Goal: Task Accomplishment & Management: Use online tool/utility

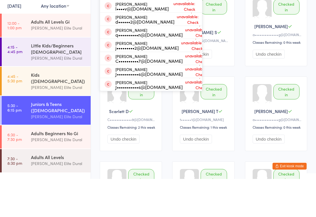
type input "A"
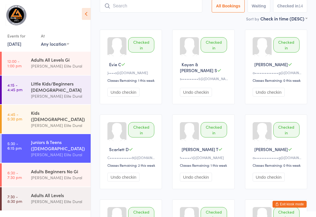
click at [50, 169] on div "Adults Beginners No Gi" at bounding box center [58, 171] width 55 height 6
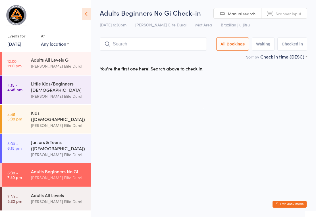
click at [49, 192] on div "Adults All Levels" at bounding box center [58, 195] width 55 height 6
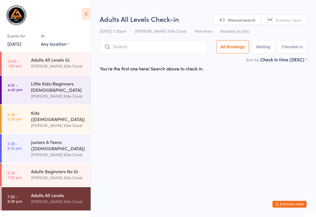
click at [60, 180] on div "Adults Beginners No Gi Gracie Elite Dural" at bounding box center [61, 174] width 60 height 22
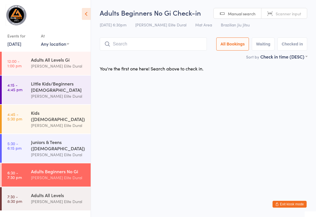
click at [170, 37] on div "Adults Beginners No Gi Check-in 13 Aug 6:30pm Gracie Elite Dural Mat Area Brazi…" at bounding box center [204, 30] width 208 height 45
click at [169, 46] on input "search" at bounding box center [153, 44] width 107 height 13
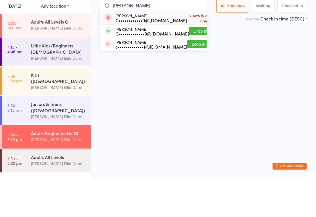
type input "Claire"
click at [193, 65] on button "Drop in" at bounding box center [200, 69] width 23 height 8
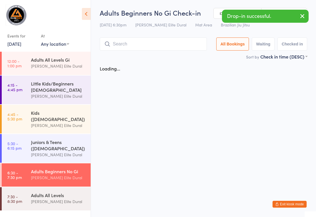
click at [171, 46] on input "search" at bounding box center [153, 44] width 107 height 13
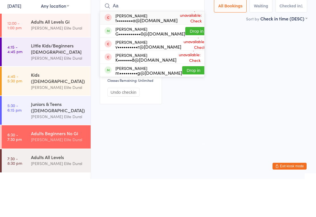
type input "Aa"
click at [188, 65] on button "Drop in" at bounding box center [196, 69] width 23 height 8
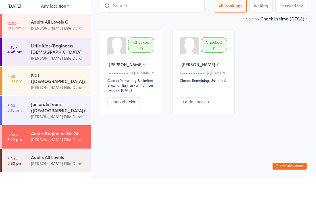
click at [178, 38] on input "search" at bounding box center [152, 44] width 105 height 13
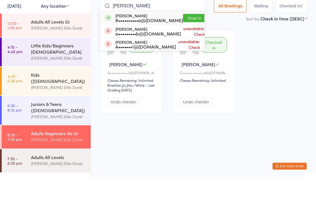
type input "Adrea"
click at [183, 52] on button "Drop in" at bounding box center [194, 56] width 23 height 8
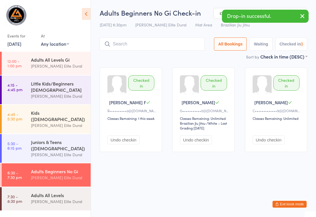
click at [172, 50] on input "search" at bounding box center [152, 44] width 105 height 13
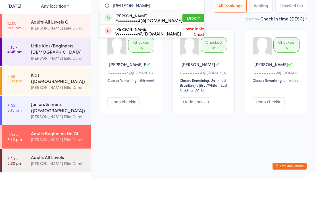
type input "Oram"
click at [188, 52] on button "Drop in" at bounding box center [194, 56] width 23 height 8
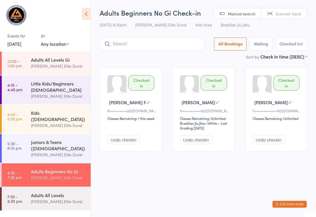
click at [173, 41] on input "search" at bounding box center [152, 44] width 105 height 13
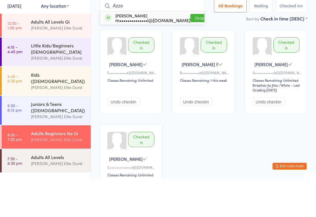
type input "Azzo"
click at [190, 52] on button "Drop in" at bounding box center [201, 56] width 23 height 8
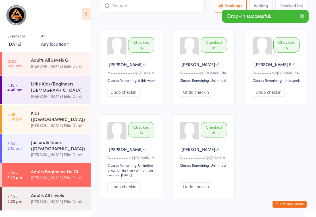
click at [21, 46] on link "[DATE]" at bounding box center [14, 44] width 14 height 6
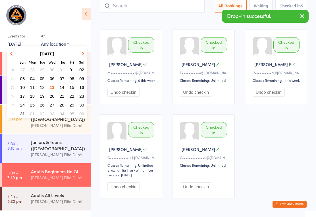
click at [261, 174] on div "Checked in Martin A m••••••••••••••i@hotmail.com Classes Remaining: 0 this week…" at bounding box center [204, 114] width 218 height 180
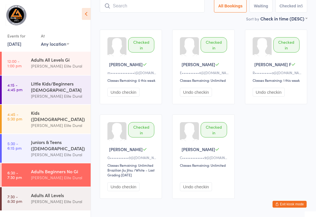
click at [289, 204] on button "Exit kiosk mode" at bounding box center [290, 204] width 34 height 7
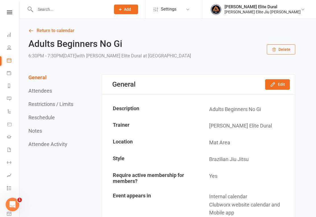
click at [14, 35] on link "Dashboard" at bounding box center [13, 35] width 13 height 13
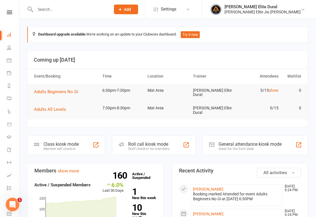
click at [73, 9] on input "text" at bounding box center [70, 9] width 73 height 8
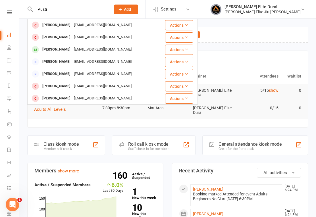
type input "Austi"
click at [98, 46] on div "mcdahdah@yahoo.com.au" at bounding box center [102, 49] width 61 height 8
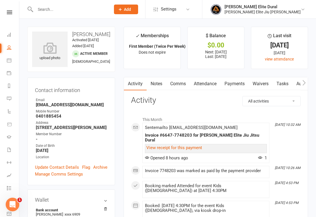
click at [215, 84] on link "Attendance" at bounding box center [205, 83] width 31 height 13
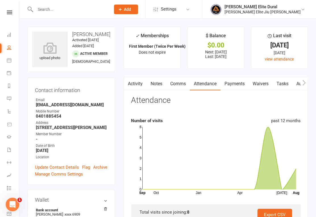
click at [91, 12] on input "text" at bounding box center [70, 9] width 73 height 8
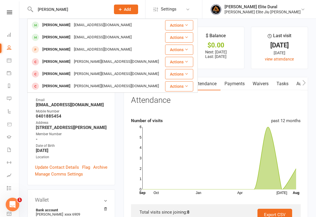
type input "Kemp"
click at [94, 39] on div "Makeup.eliza@gmail.com" at bounding box center [102, 37] width 61 height 8
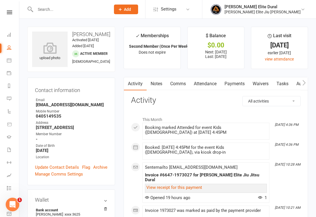
click at [216, 85] on link "Attendance" at bounding box center [205, 83] width 31 height 13
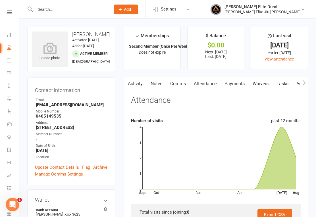
click at [17, 32] on link "Dashboard" at bounding box center [13, 35] width 13 height 13
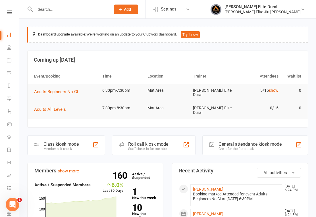
click at [80, 140] on div "Class kiosk mode Member self check-in" at bounding box center [66, 146] width 78 height 20
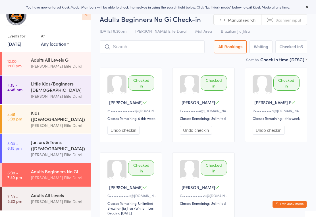
click at [59, 193] on div "Adults All Levels" at bounding box center [58, 195] width 55 height 6
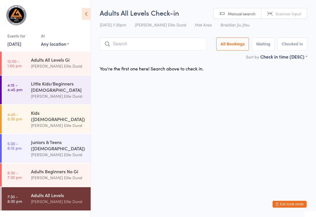
click at [59, 139] on div "Juniors & Teens ([DEMOGRAPHIC_DATA])" at bounding box center [58, 145] width 55 height 13
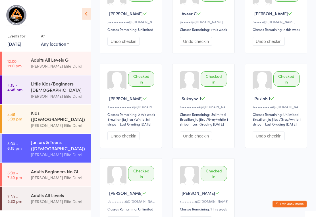
scroll to position [263, 0]
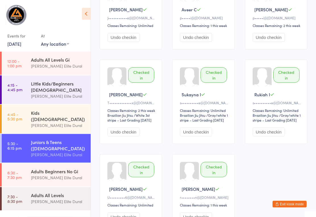
click at [67, 122] on div "[PERSON_NAME] Elite Dural" at bounding box center [58, 125] width 55 height 7
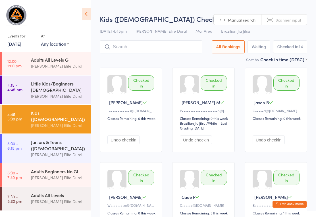
click at [182, 49] on input "search" at bounding box center [151, 46] width 103 height 13
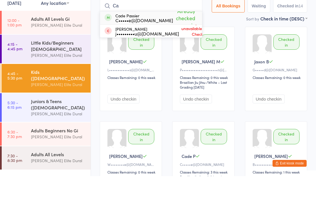
type input "C"
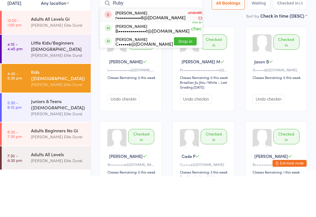
type input "Ruby"
click at [181, 78] on button "Drop in" at bounding box center [185, 82] width 23 height 8
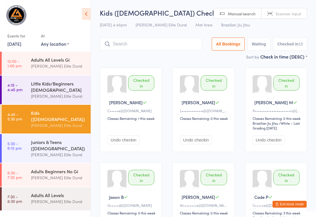
click at [21, 171] on time "6:30 - 7:30 pm" at bounding box center [14, 175] width 14 height 9
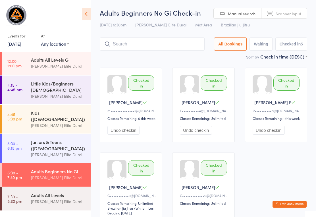
click at [50, 193] on div "Adults All Levels" at bounding box center [58, 195] width 55 height 6
